Goal: Information Seeking & Learning: Learn about a topic

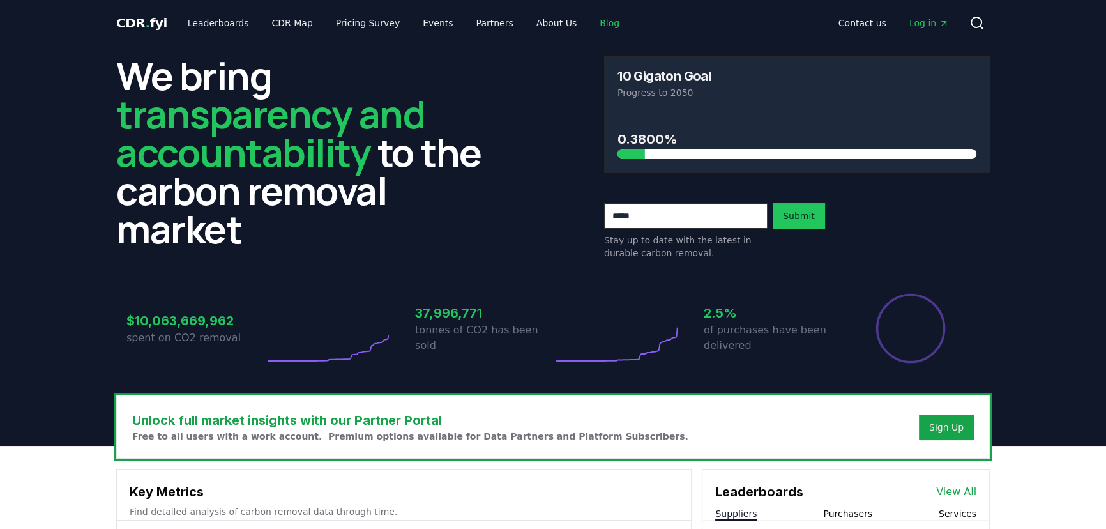
click at [589, 20] on link "Blog" at bounding box center [609, 22] width 40 height 23
click at [589, 23] on link "Blog" at bounding box center [609, 22] width 40 height 23
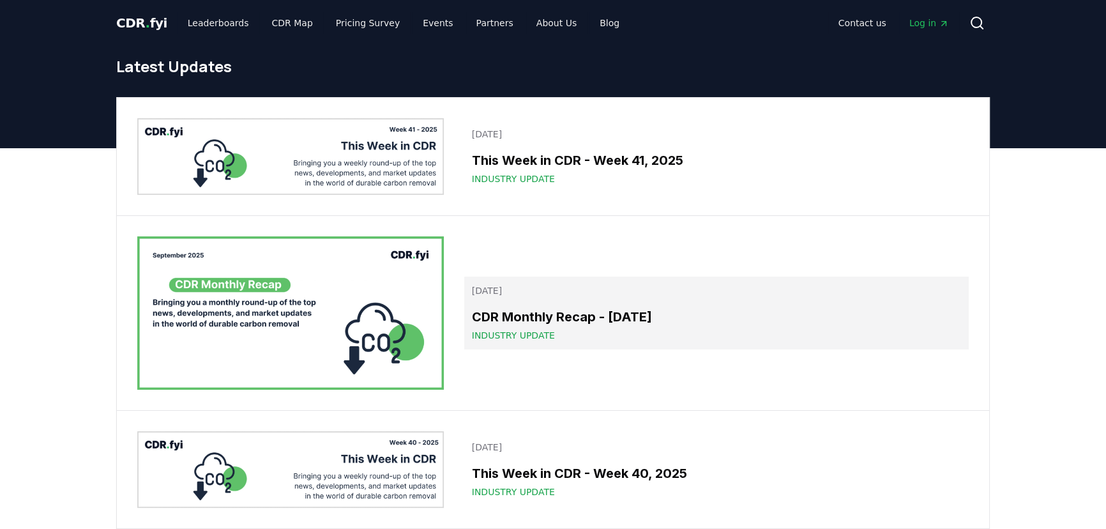
click at [524, 303] on link "October 08, 2025 CDR Monthly Recap - September 2025 Industry Update" at bounding box center [716, 312] width 504 height 73
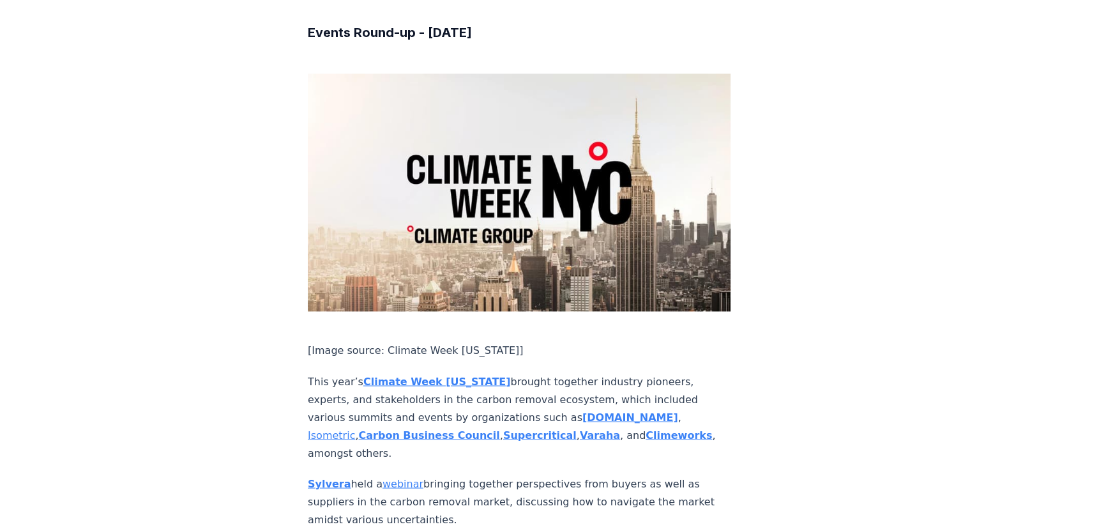
scroll to position [8730, 0]
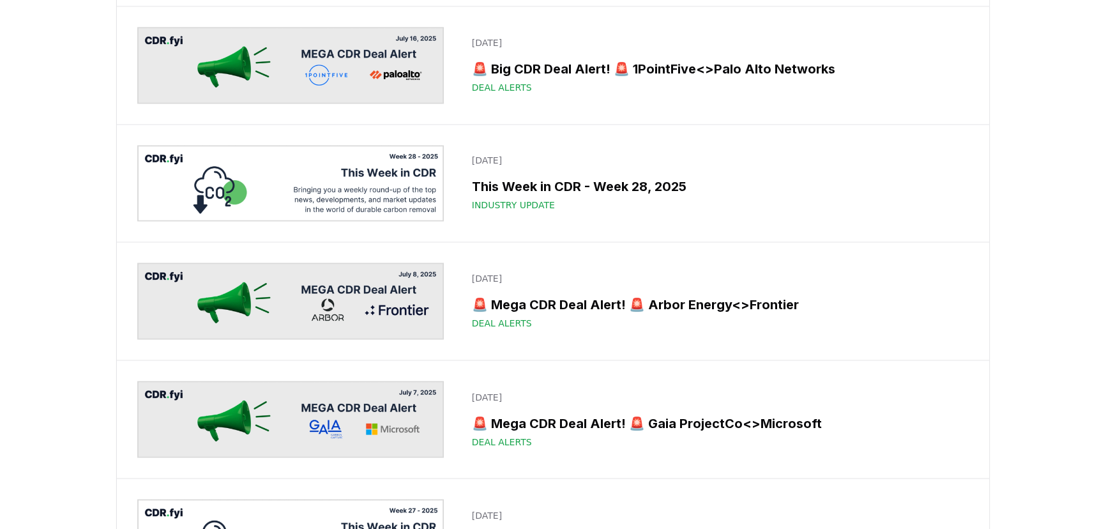
scroll to position [2727, 0]
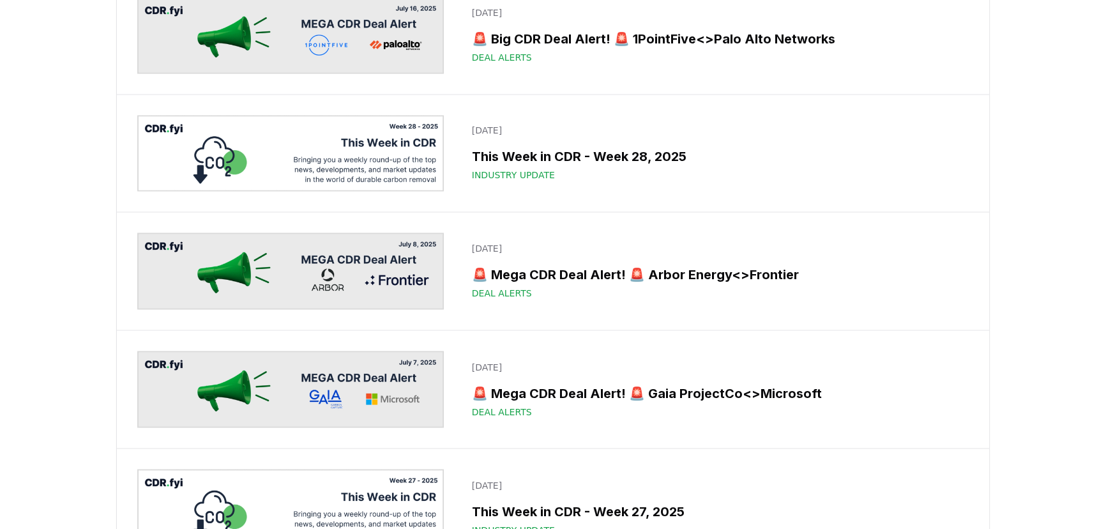
drag, startPoint x: 530, startPoint y: 295, endPoint x: 536, endPoint y: 293, distance: 6.7
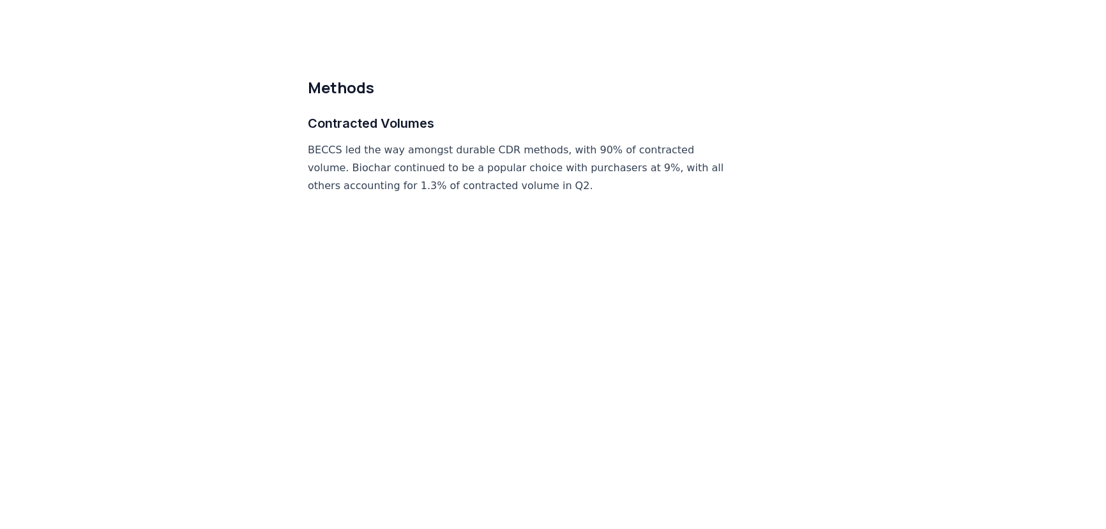
scroll to position [5978, 0]
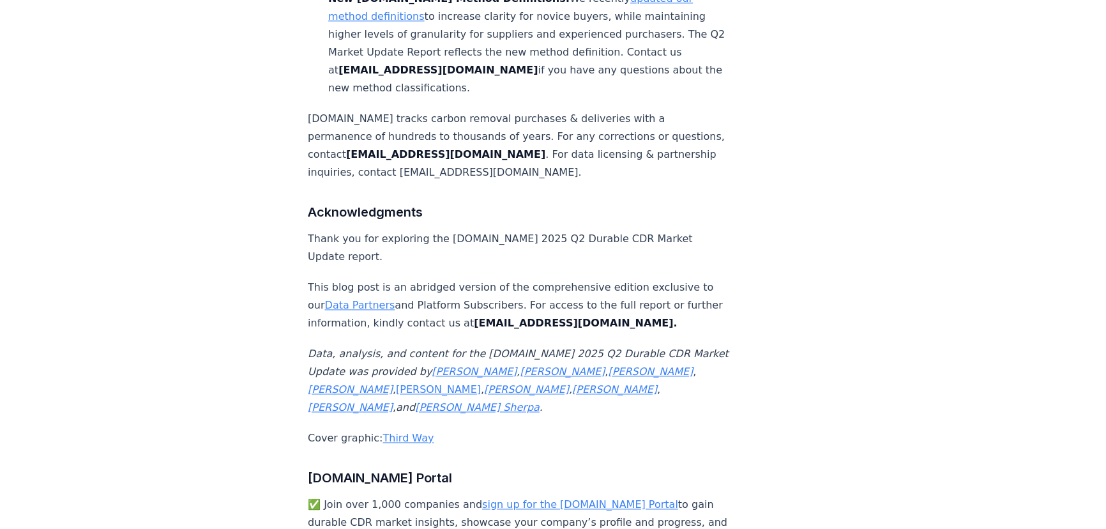
scroll to position [8544, 0]
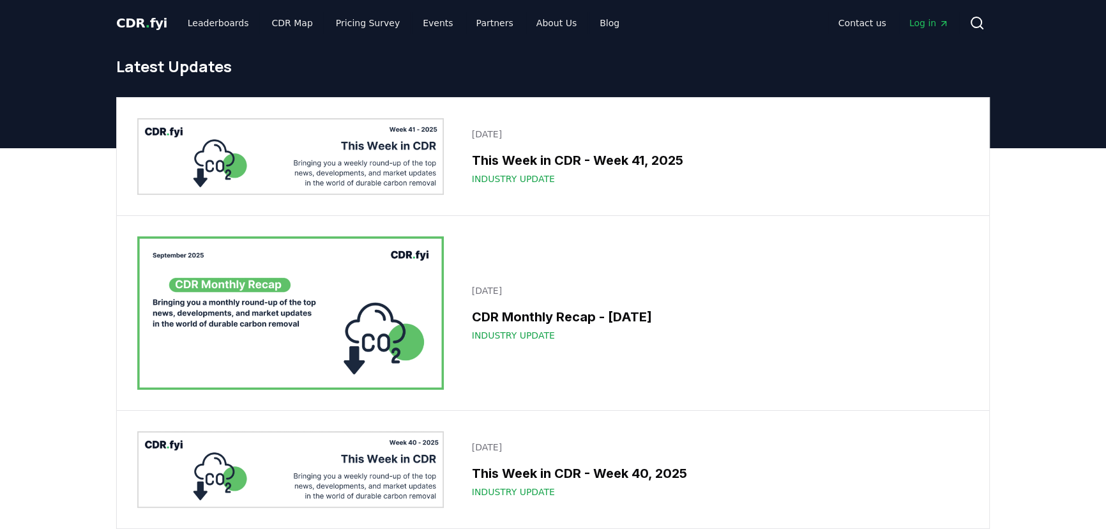
click at [947, 25] on icon "Main" at bounding box center [943, 24] width 10 height 10
click at [589, 23] on link "Blog" at bounding box center [609, 22] width 40 height 23
click at [977, 33] on button "Search" at bounding box center [977, 23] width 26 height 26
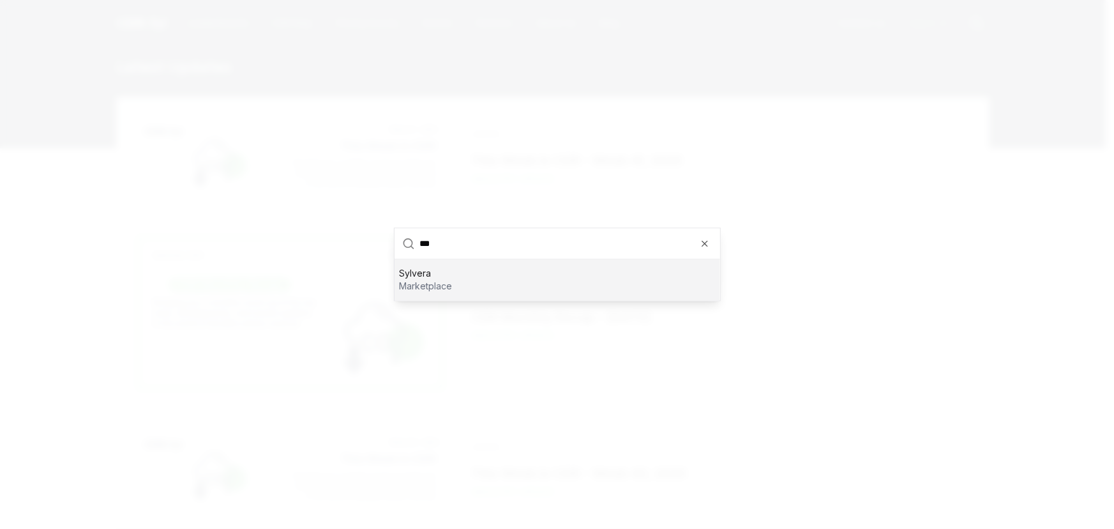
type input "***"
